Goal: Information Seeking & Learning: Learn about a topic

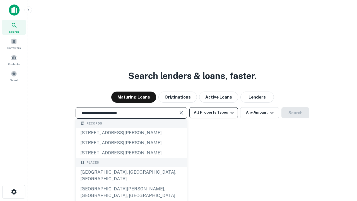
click at [131, 184] on div "[GEOGRAPHIC_DATA], [GEOGRAPHIC_DATA], [GEOGRAPHIC_DATA]" at bounding box center [131, 175] width 111 height 17
type input "**********"
click at [214, 112] on button "All Property Types" at bounding box center [213, 112] width 49 height 11
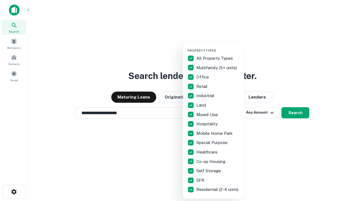
click at [218, 47] on button "button" at bounding box center [217, 47] width 61 height 0
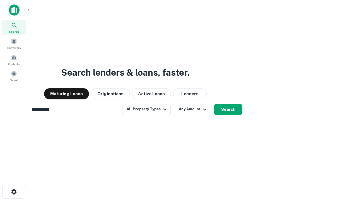
scroll to position [9, 0]
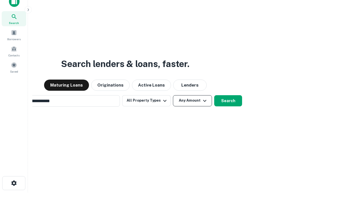
click at [173, 95] on button "Any Amount" at bounding box center [192, 100] width 39 height 11
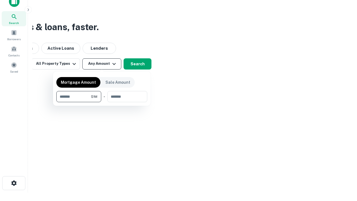
scroll to position [9, 0]
type input "*******"
click at [102, 102] on button "button" at bounding box center [101, 102] width 91 height 0
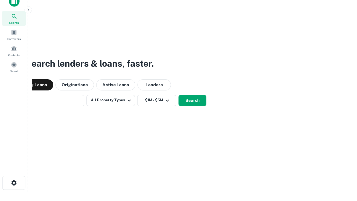
scroll to position [9, 0]
click at [179, 95] on button "Search" at bounding box center [193, 100] width 28 height 11
